Goal: Task Accomplishment & Management: Use online tool/utility

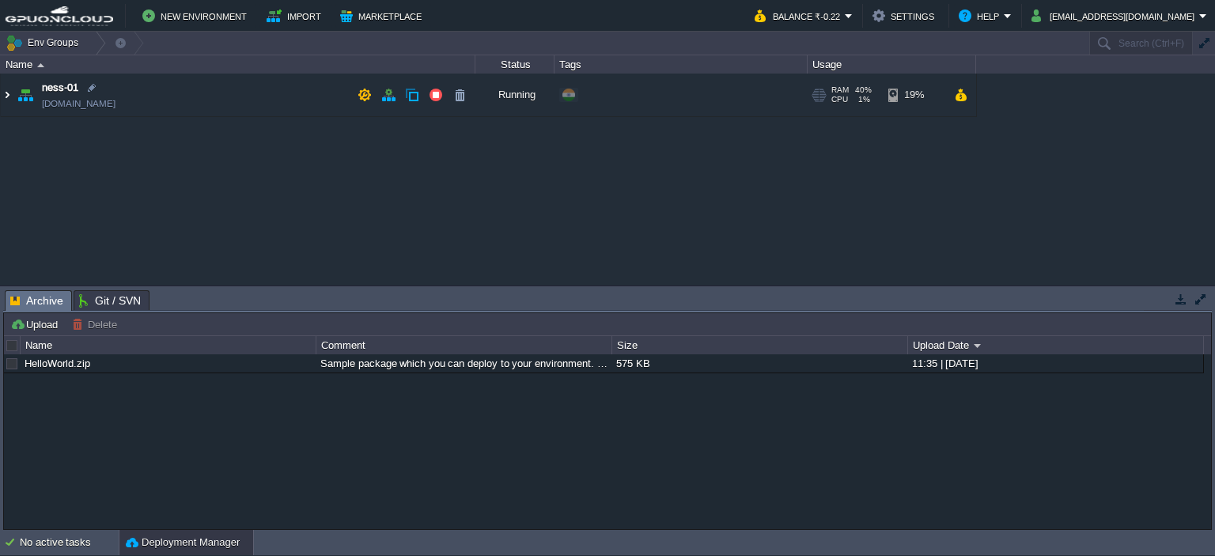
click at [6, 95] on img at bounding box center [7, 95] width 13 height 43
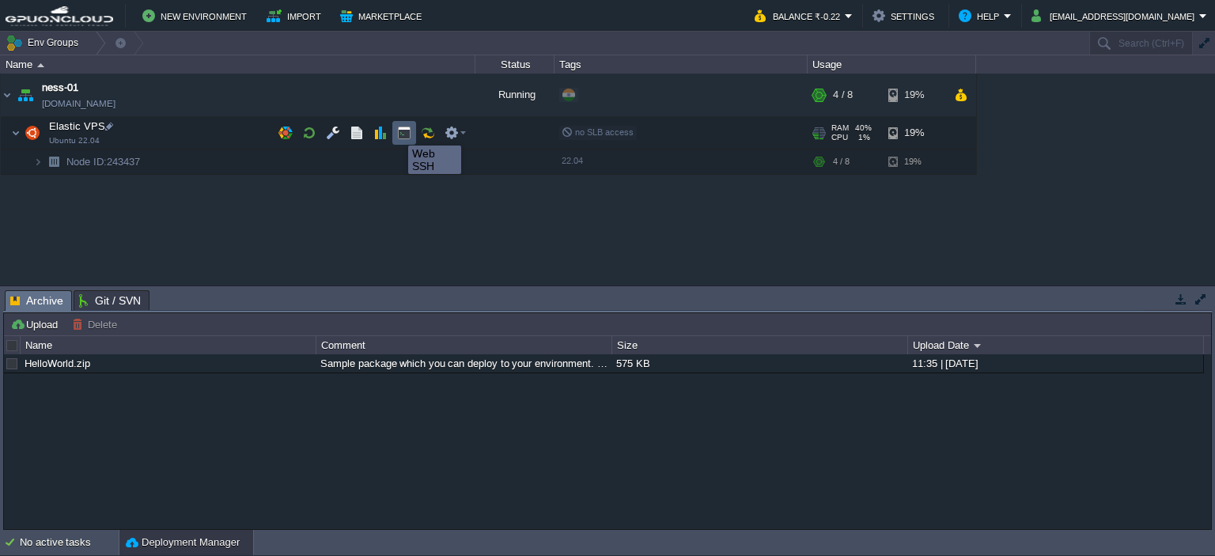
click at [397, 131] on button "button" at bounding box center [404, 133] width 14 height 14
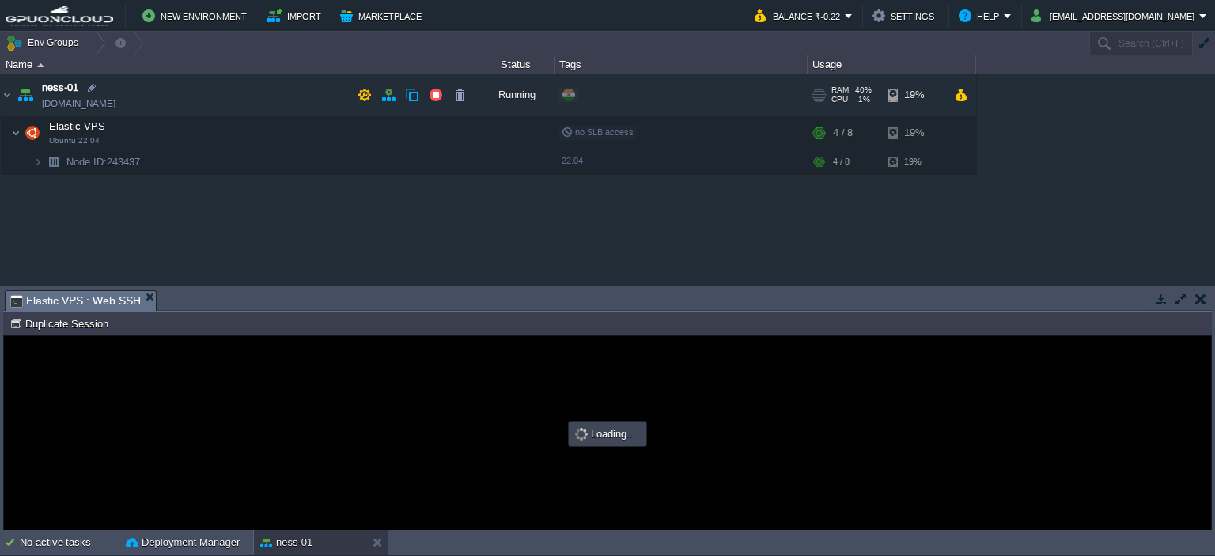
click at [149, 108] on td "ness-01 [DOMAIN_NAME]" at bounding box center [238, 96] width 475 height 44
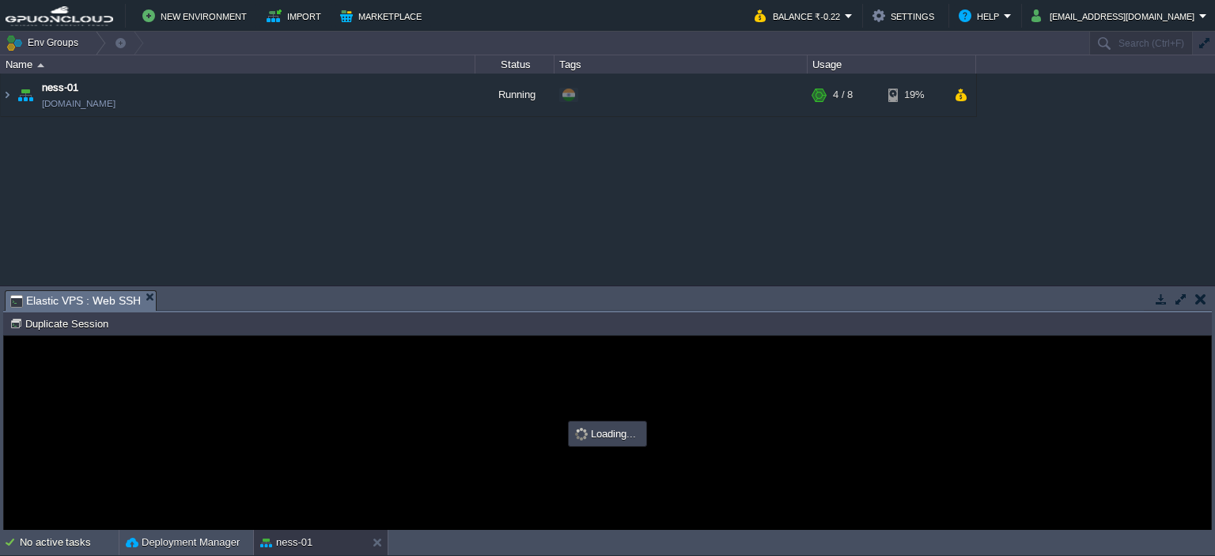
type input "#000000"
click at [1198, 297] on button "button" at bounding box center [1200, 299] width 11 height 14
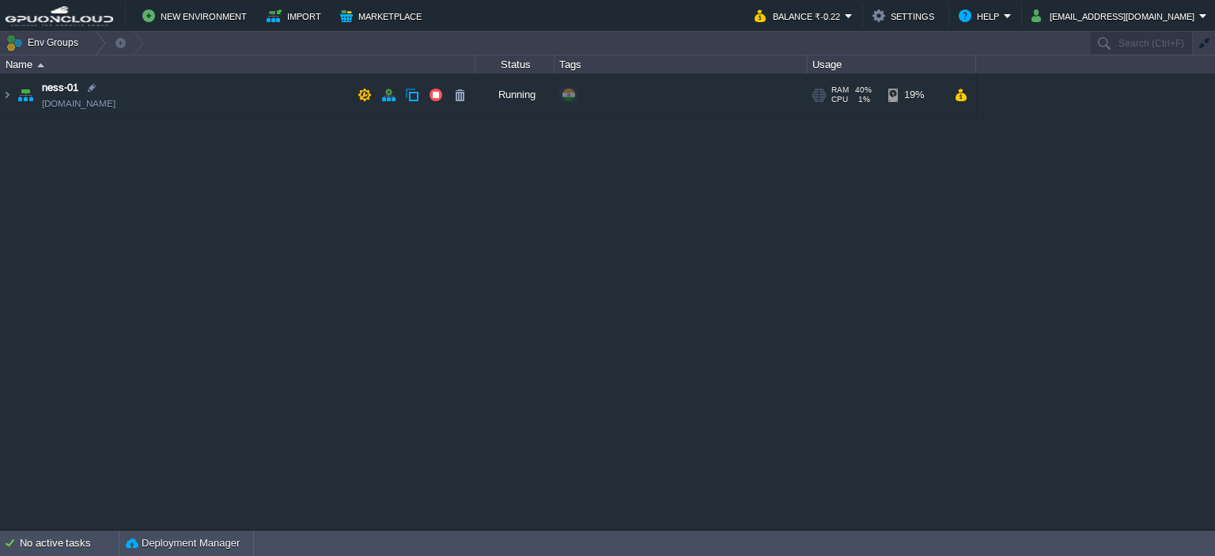
click at [259, 104] on td "ness-01 [DOMAIN_NAME]" at bounding box center [238, 96] width 475 height 44
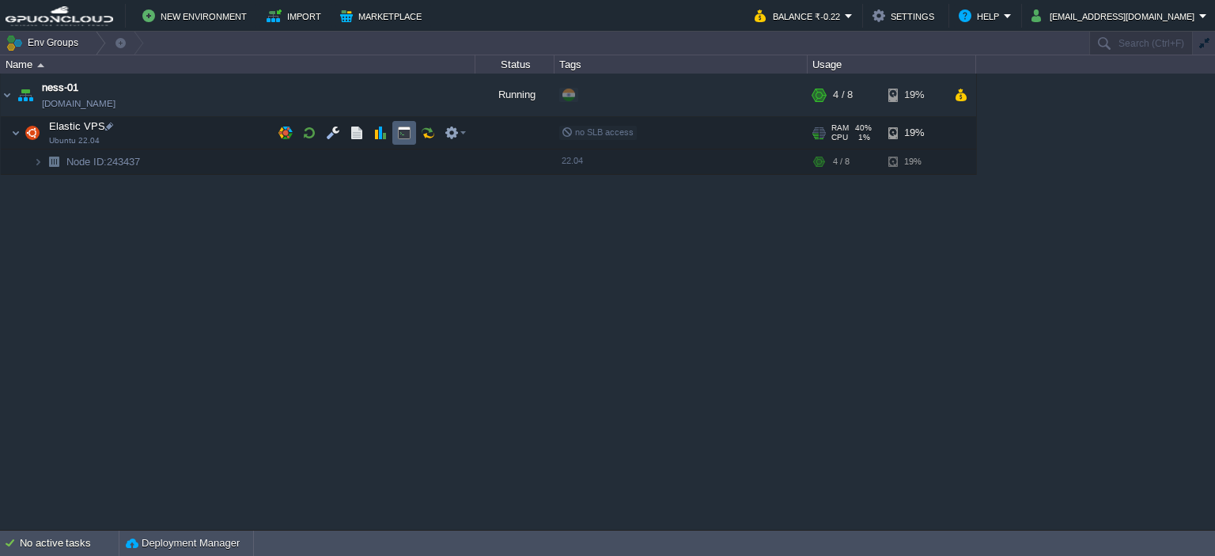
click at [403, 134] on button "button" at bounding box center [404, 133] width 14 height 14
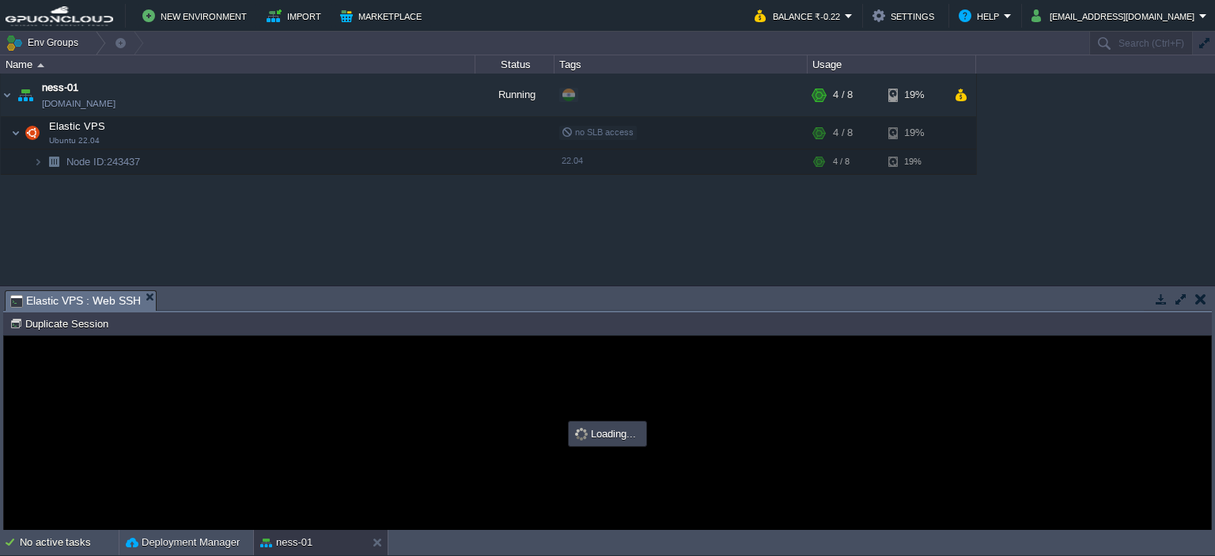
type input "#000000"
click at [1198, 297] on button "button" at bounding box center [1200, 299] width 11 height 14
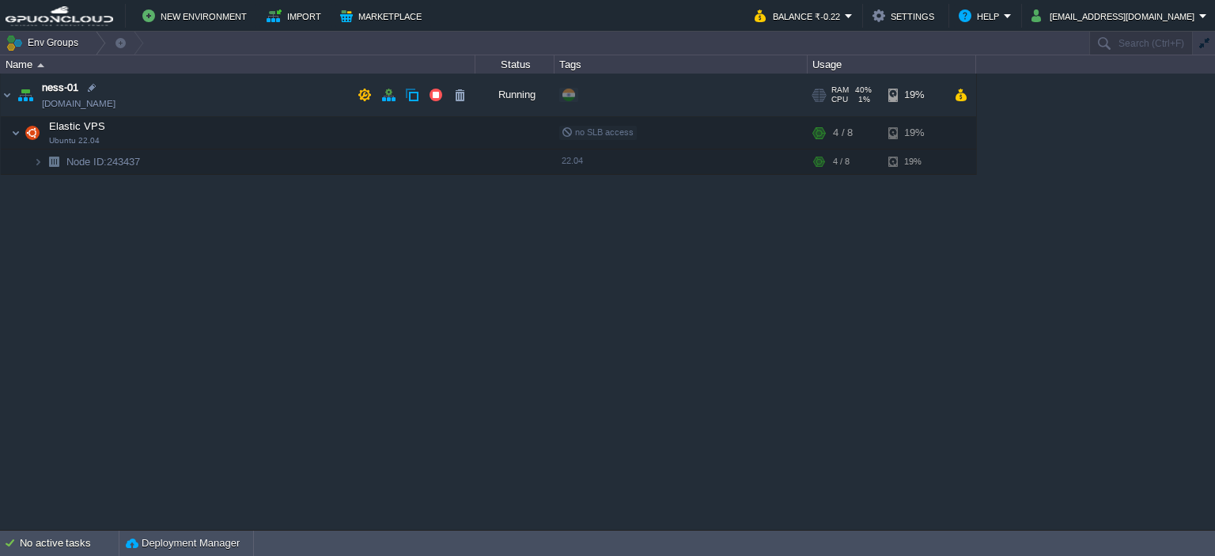
click at [52, 81] on span "ness-01" at bounding box center [60, 88] width 36 height 16
click at [146, 94] on td "ness-01 [DOMAIN_NAME]" at bounding box center [238, 96] width 475 height 44
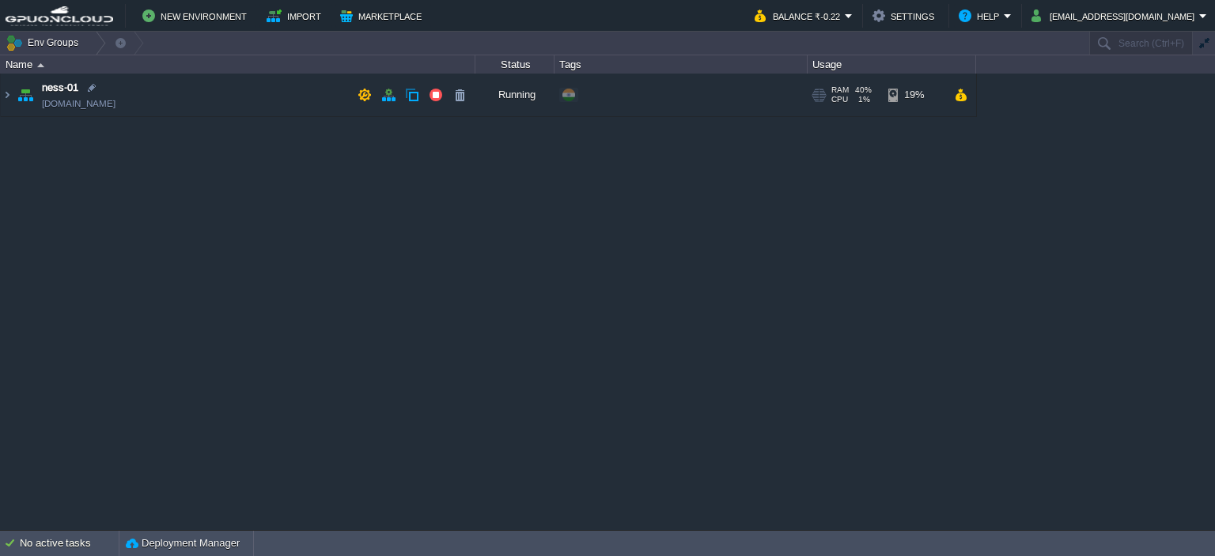
click at [146, 94] on td "ness-01 [DOMAIN_NAME]" at bounding box center [238, 96] width 475 height 44
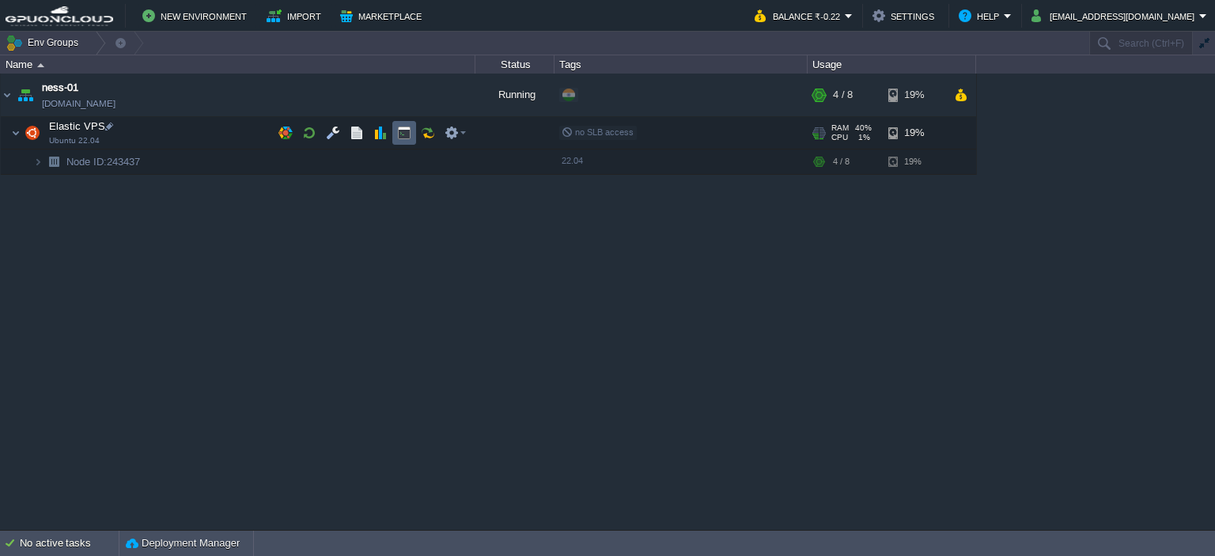
click at [395, 129] on td at bounding box center [404, 133] width 24 height 24
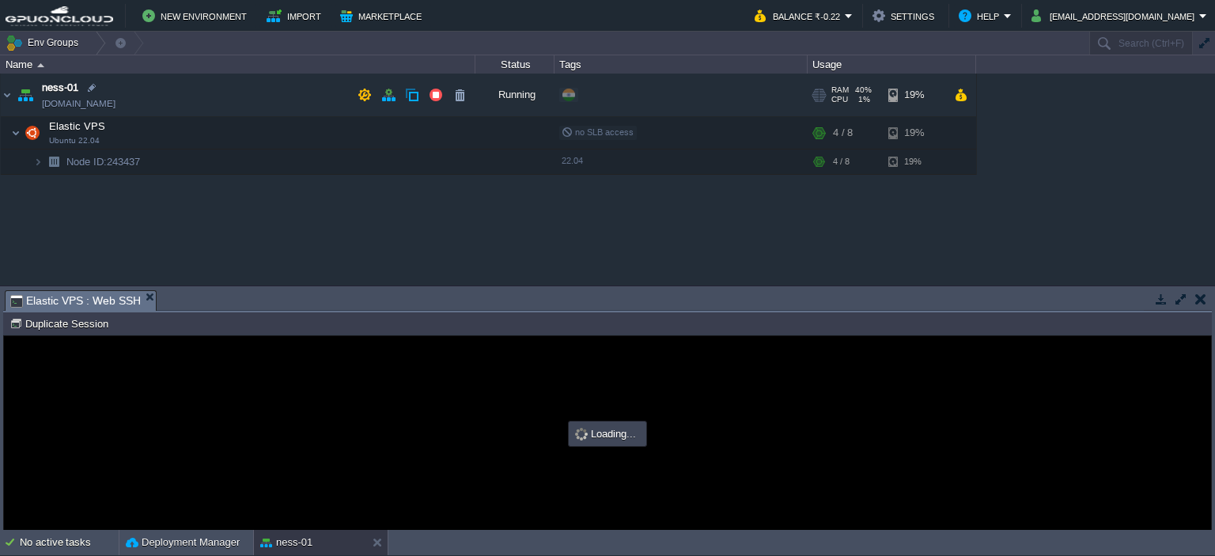
type input "#000000"
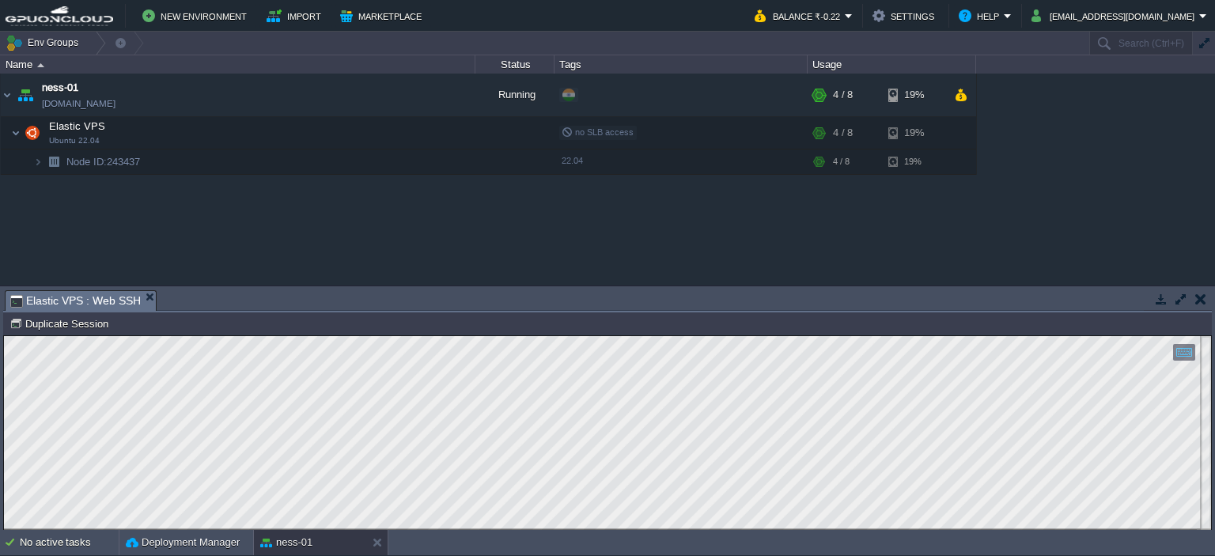
click at [1182, 298] on button "button" at bounding box center [1181, 299] width 14 height 14
